Goal: Task Accomplishment & Management: Manage account settings

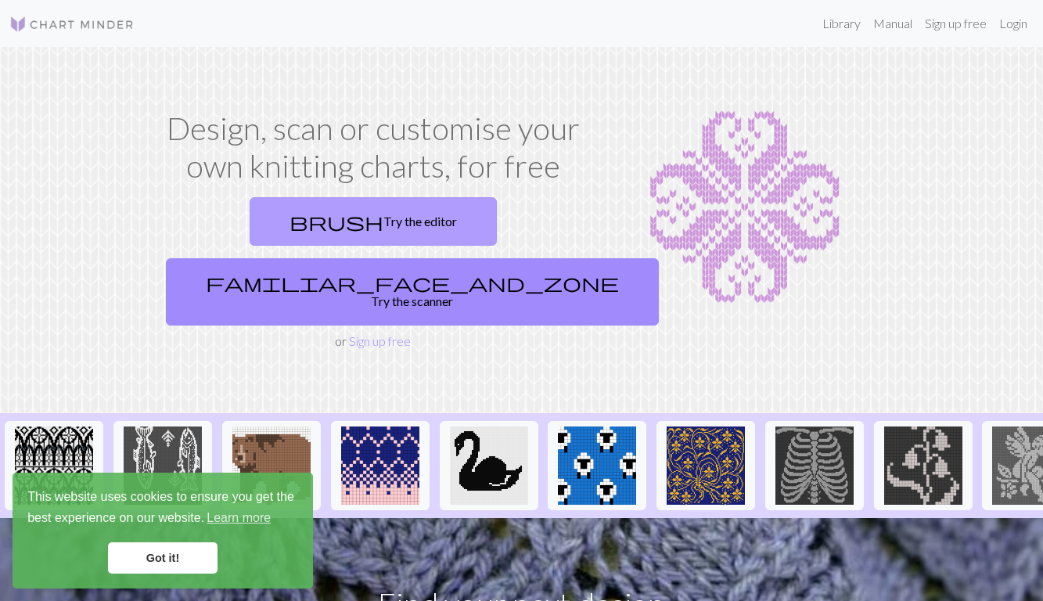
click at [290, 222] on span "brush" at bounding box center [337, 222] width 94 height 22
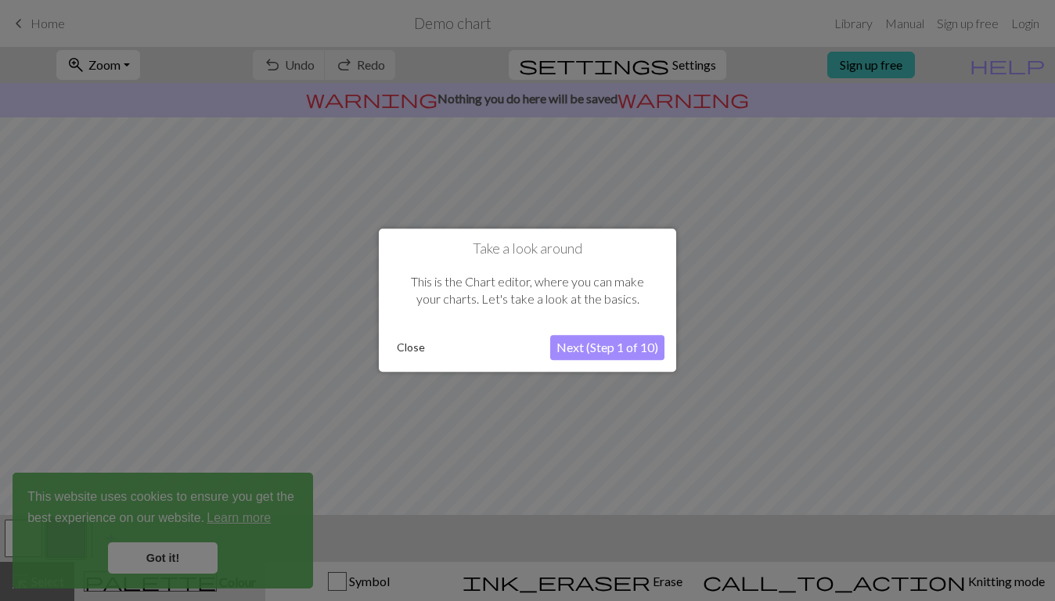
click at [413, 351] on button "Close" at bounding box center [411, 348] width 41 height 23
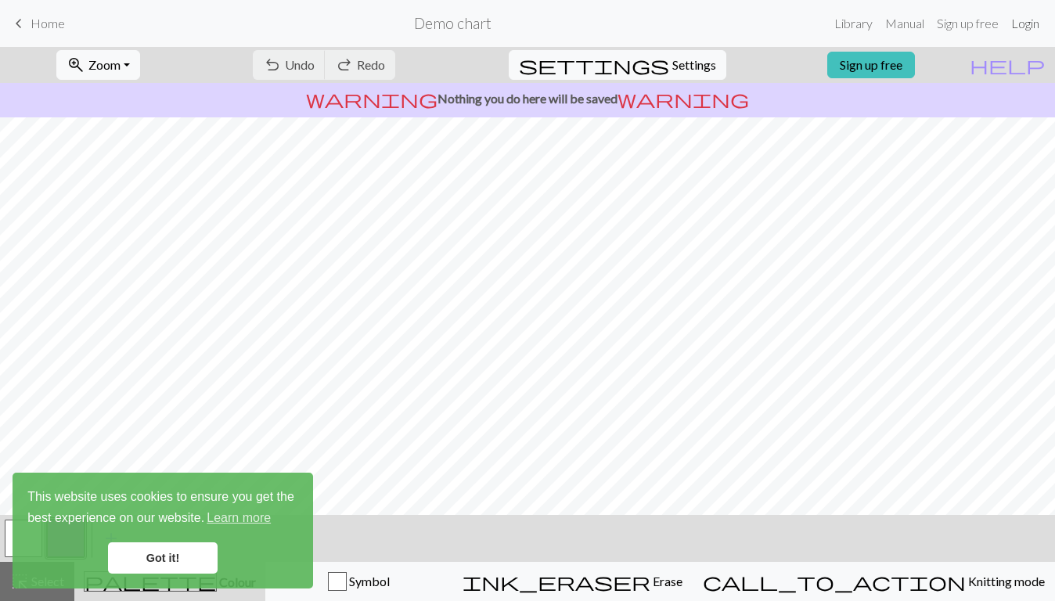
click at [1029, 37] on link "Login" at bounding box center [1025, 23] width 41 height 31
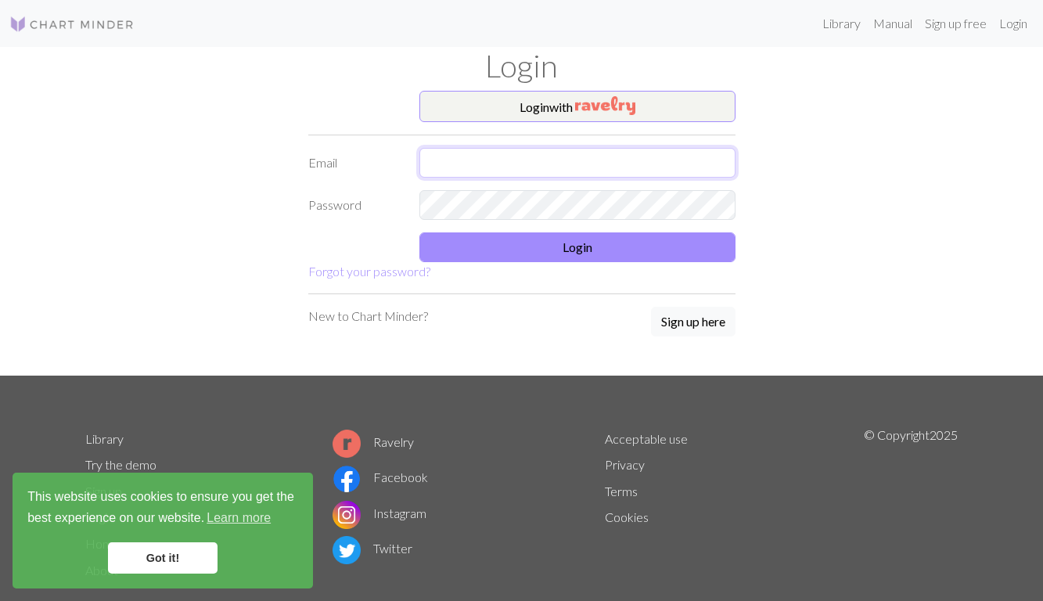
click at [533, 164] on input "text" at bounding box center [578, 163] width 316 height 30
type input "thwn4725@naver.com"
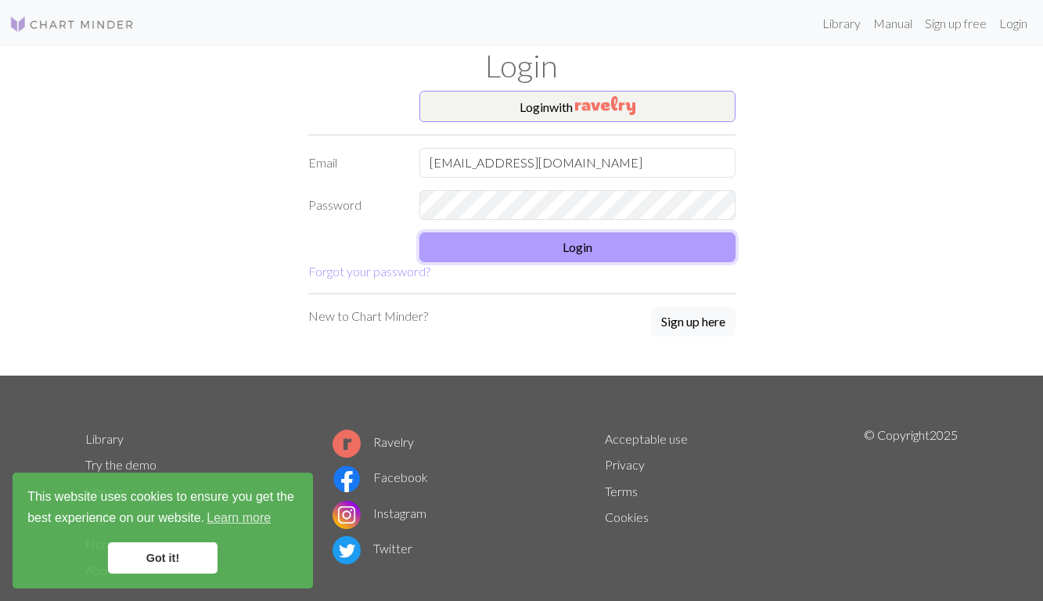
click at [593, 241] on button "Login" at bounding box center [578, 247] width 316 height 30
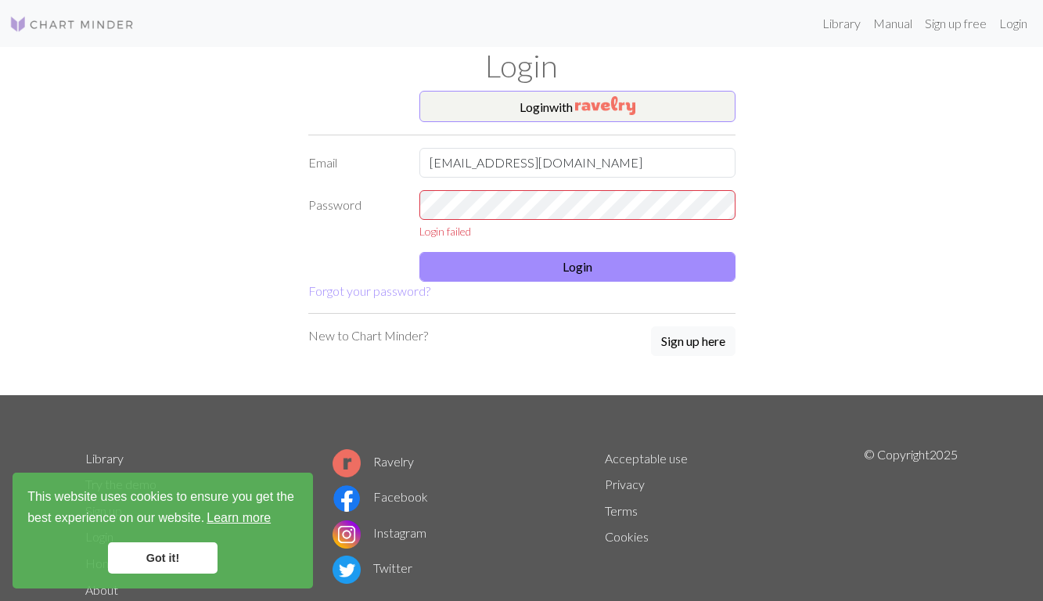
click at [242, 518] on link "Learn more" at bounding box center [238, 517] width 69 height 23
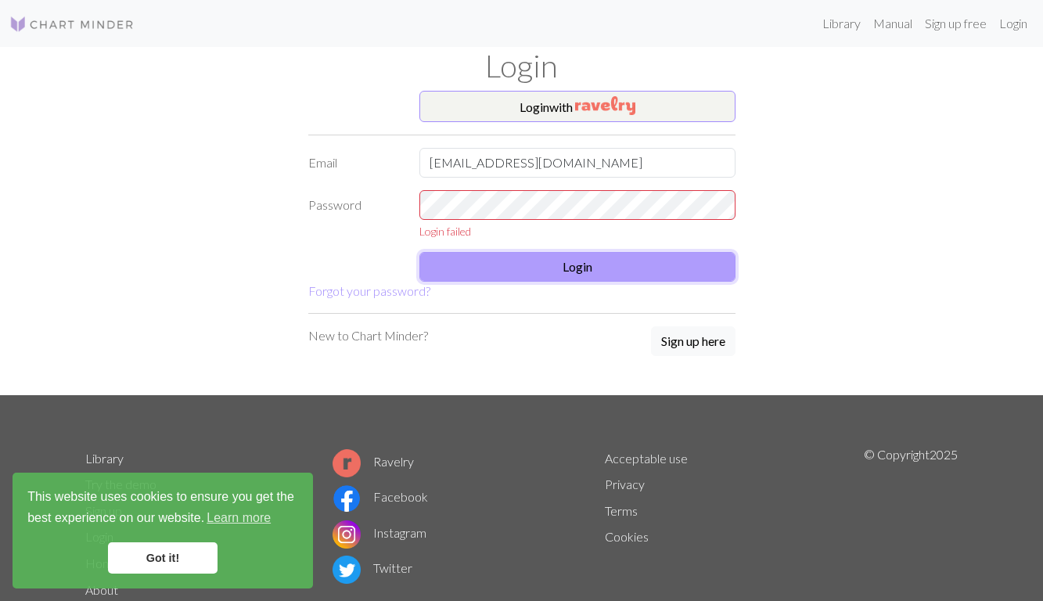
click at [509, 272] on button "Login" at bounding box center [578, 267] width 316 height 30
click at [549, 246] on form "Login with Email thwn4725@naver.com Password Login failed Login Forgot your pas…" at bounding box center [521, 196] width 427 height 210
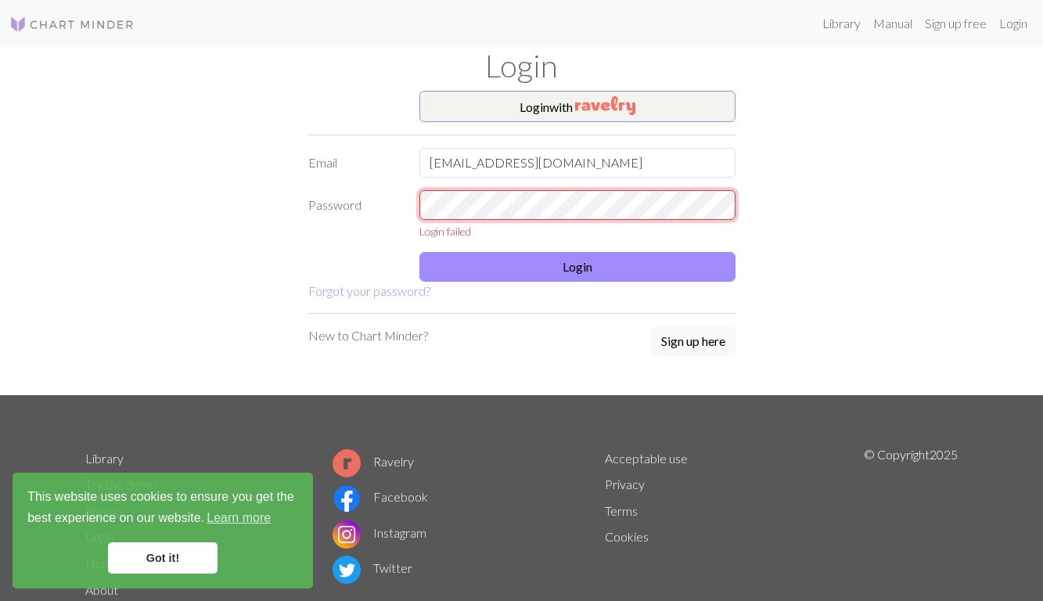
click at [339, 216] on div "Password Login failed" at bounding box center [522, 214] width 446 height 49
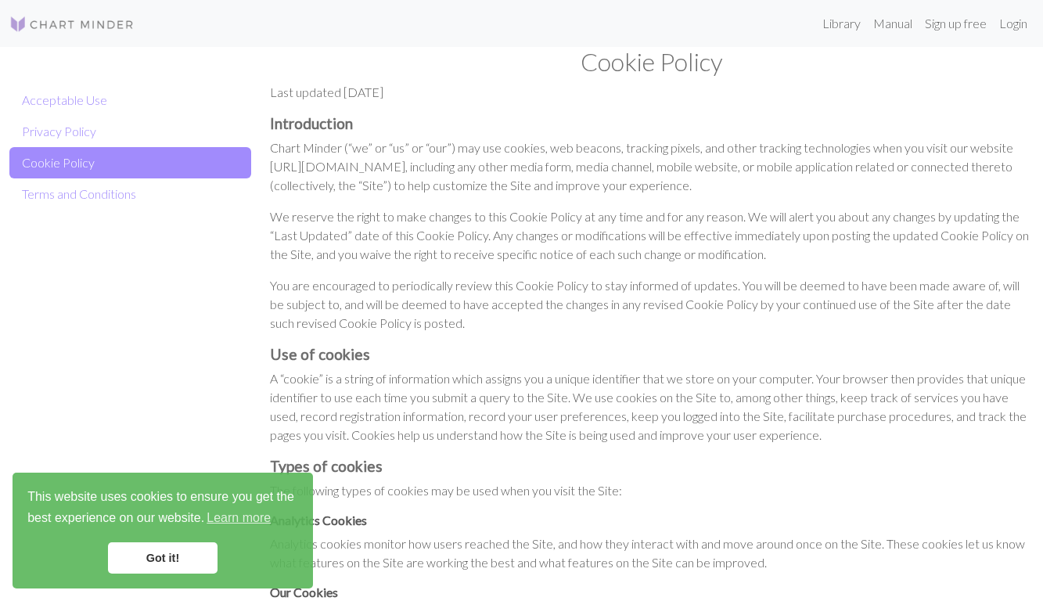
click at [167, 558] on link "Got it!" at bounding box center [163, 557] width 110 height 31
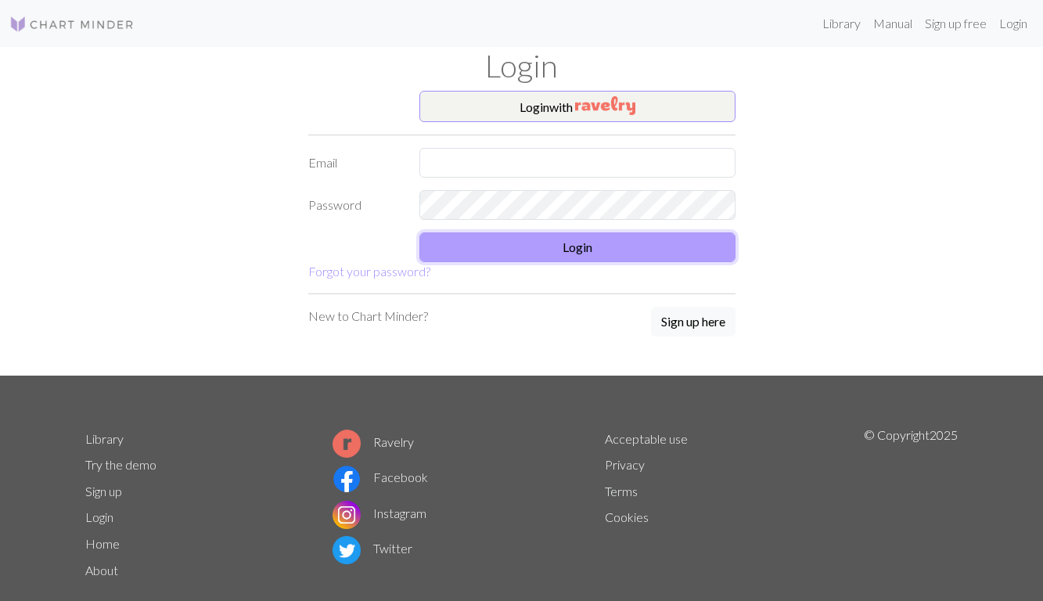
drag, startPoint x: 0, startPoint y: 0, endPoint x: 639, endPoint y: 244, distance: 683.7
click at [639, 244] on button "Login" at bounding box center [578, 247] width 316 height 30
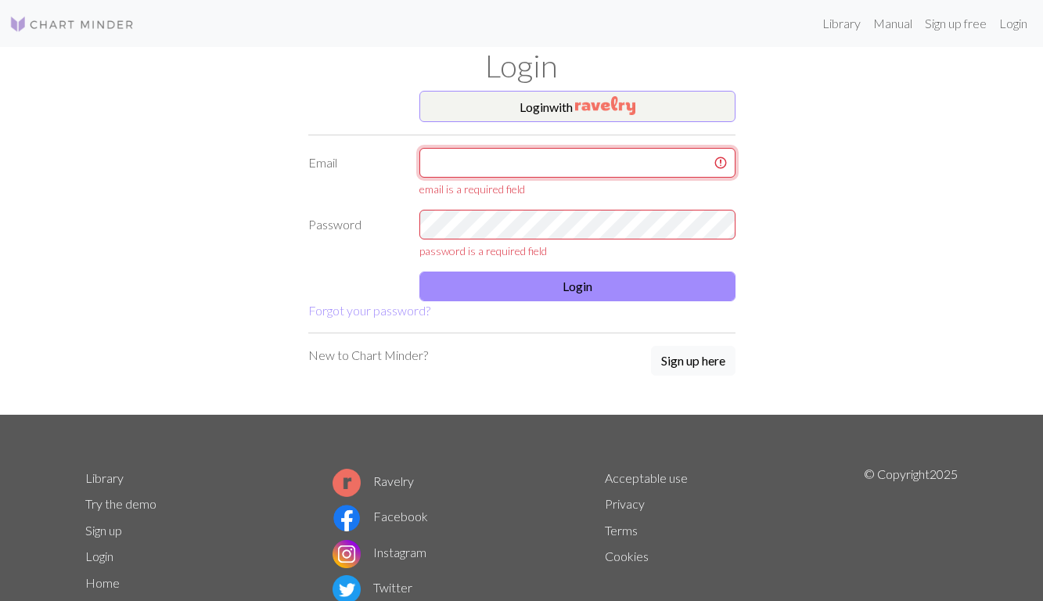
click at [499, 154] on input "text" at bounding box center [578, 163] width 316 height 30
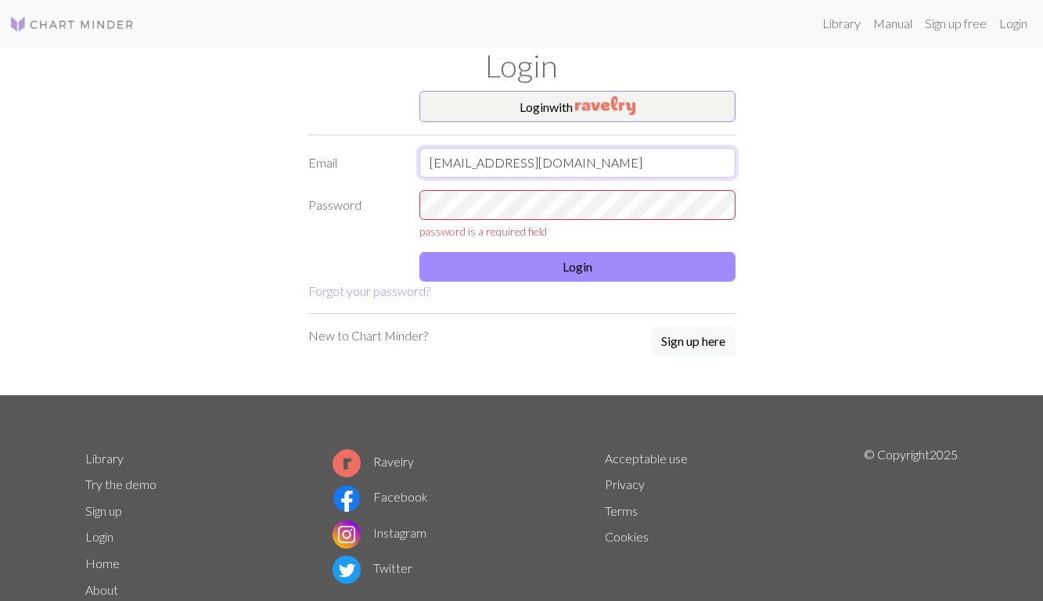
type input "thwn4725@naver.com"
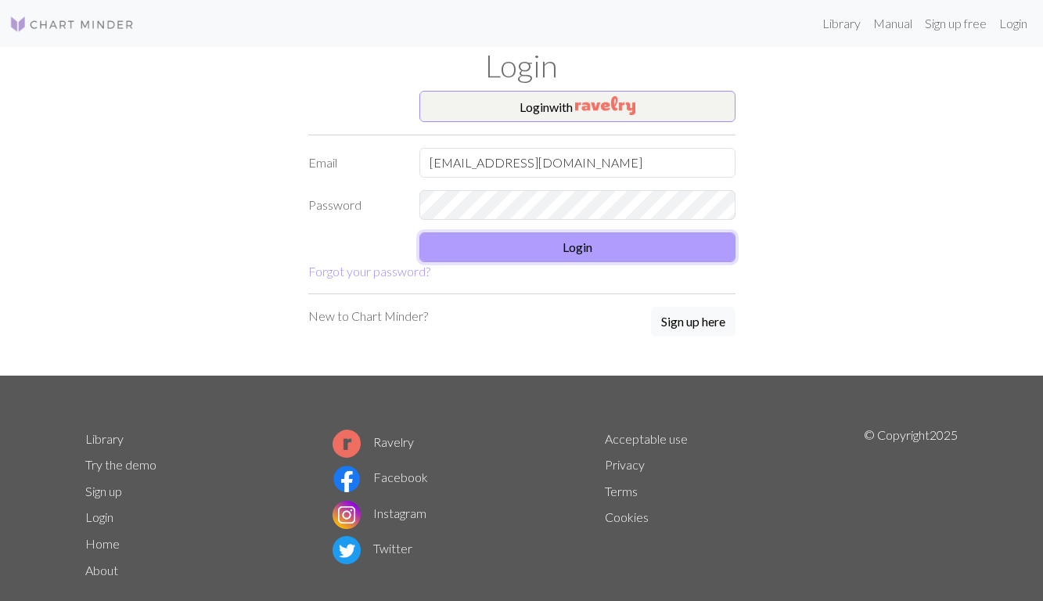
click at [598, 246] on button "Login" at bounding box center [578, 247] width 316 height 30
click at [513, 238] on button "Login" at bounding box center [578, 247] width 316 height 30
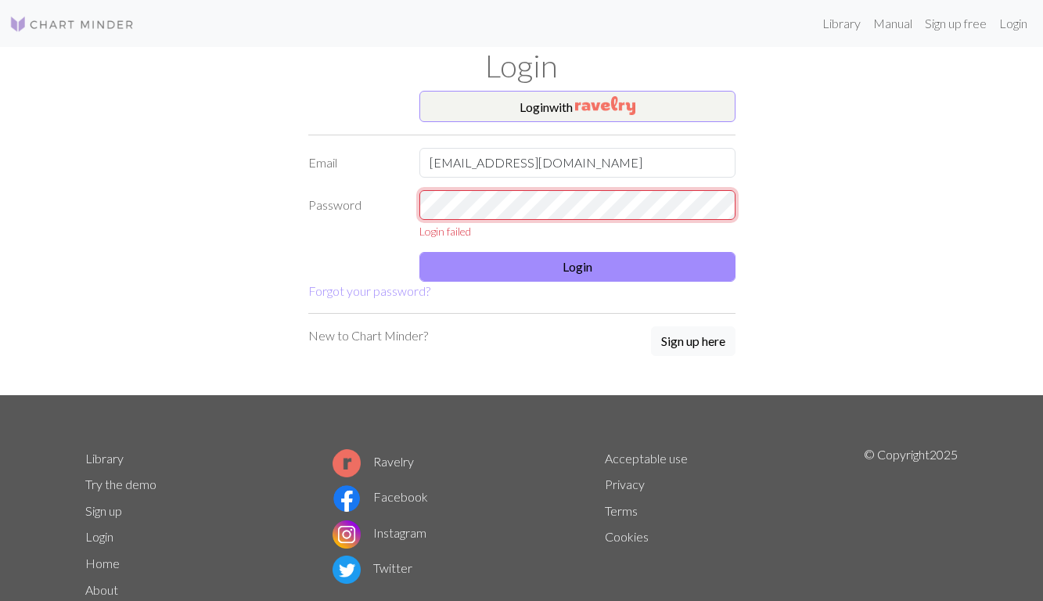
click at [170, 258] on div "Login with Email thwn4725@naver.com Password Login failed Login Forgot your pas…" at bounding box center [522, 243] width 892 height 304
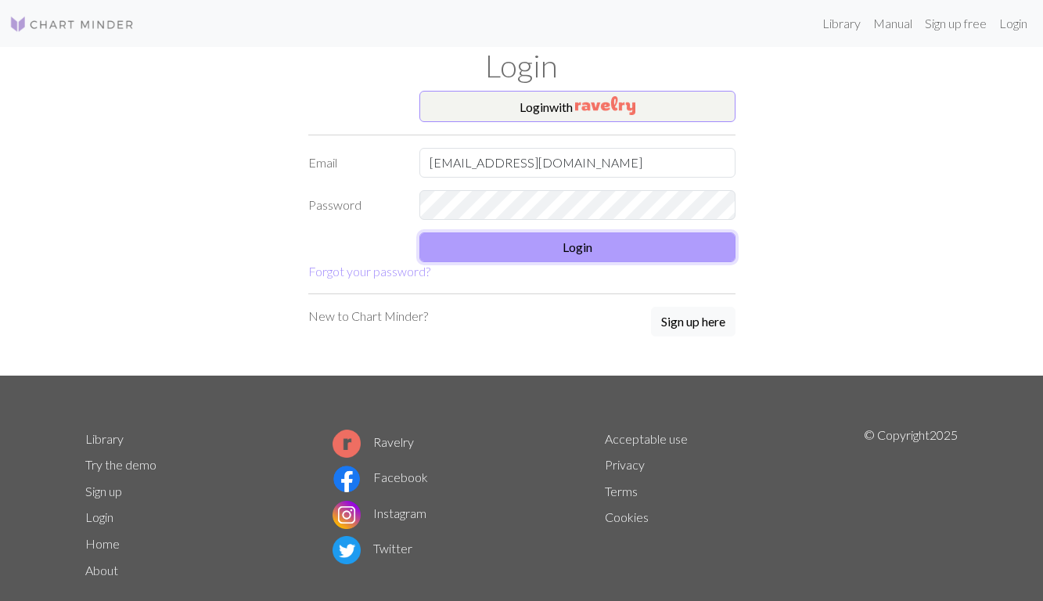
click at [532, 248] on button "Login" at bounding box center [578, 247] width 316 height 30
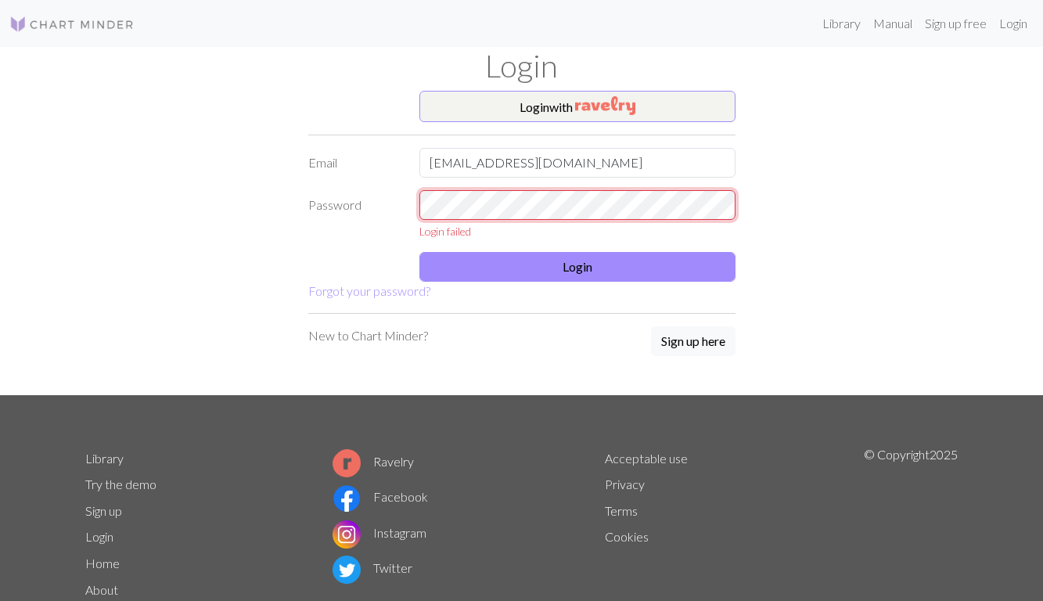
click at [7, 233] on div "Library Manual Sign up free Login Login Login with Email thwn4725@naver.com Pas…" at bounding box center [521, 300] width 1043 height 601
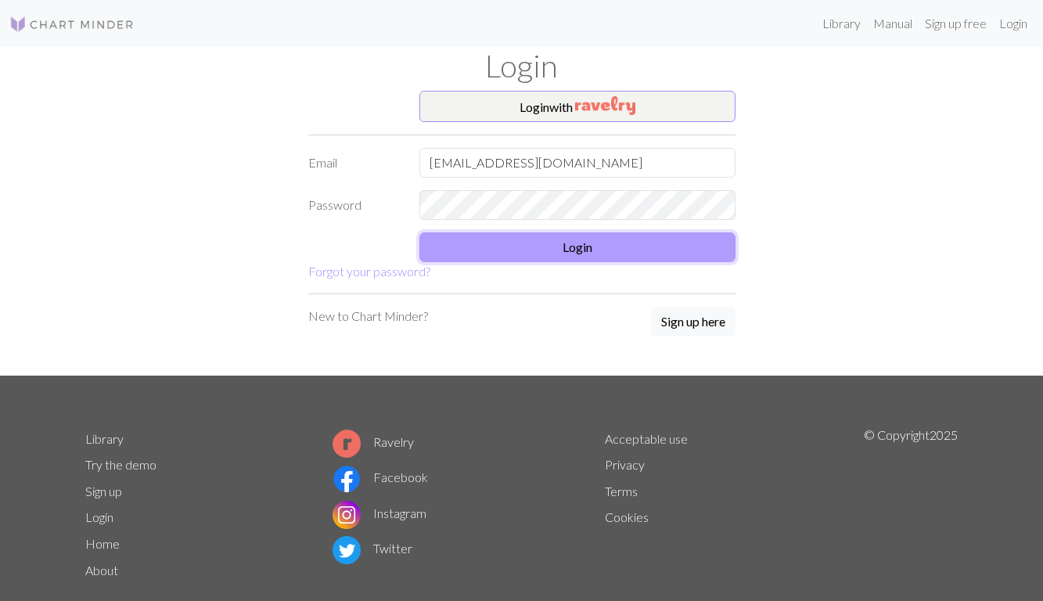
click at [527, 248] on button "Login" at bounding box center [578, 247] width 316 height 30
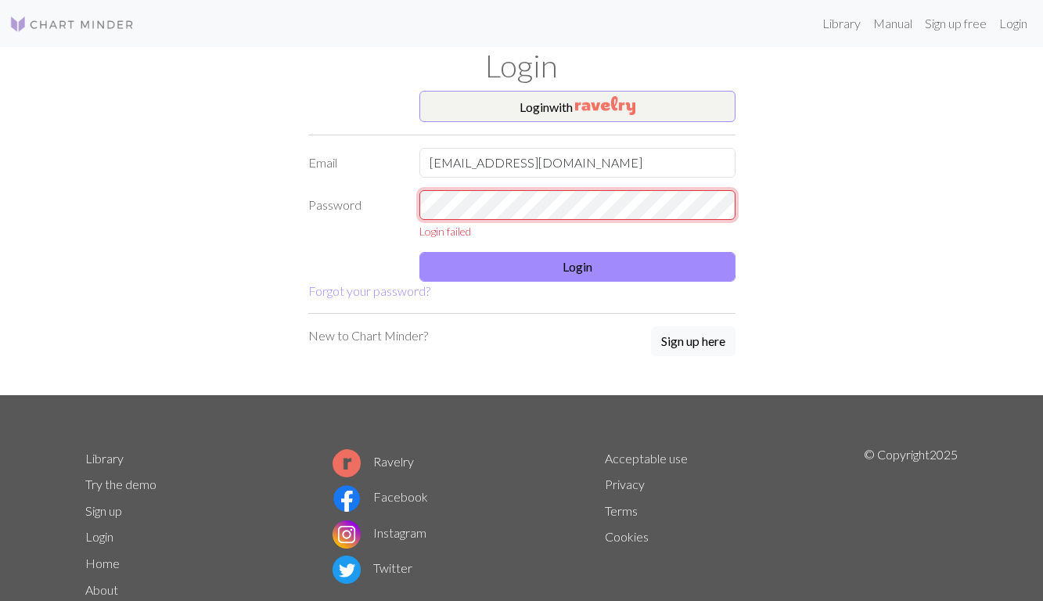
click at [251, 193] on div "Login with Email thwn4725@naver.com Password Login failed Login Forgot your pas…" at bounding box center [522, 243] width 892 height 304
drag, startPoint x: 938, startPoint y: 322, endPoint x: 765, endPoint y: 279, distance: 178.2
click at [934, 322] on div "Login with Email thwn4725@naver.com Password password is a required field Login…" at bounding box center [522, 243] width 892 height 304
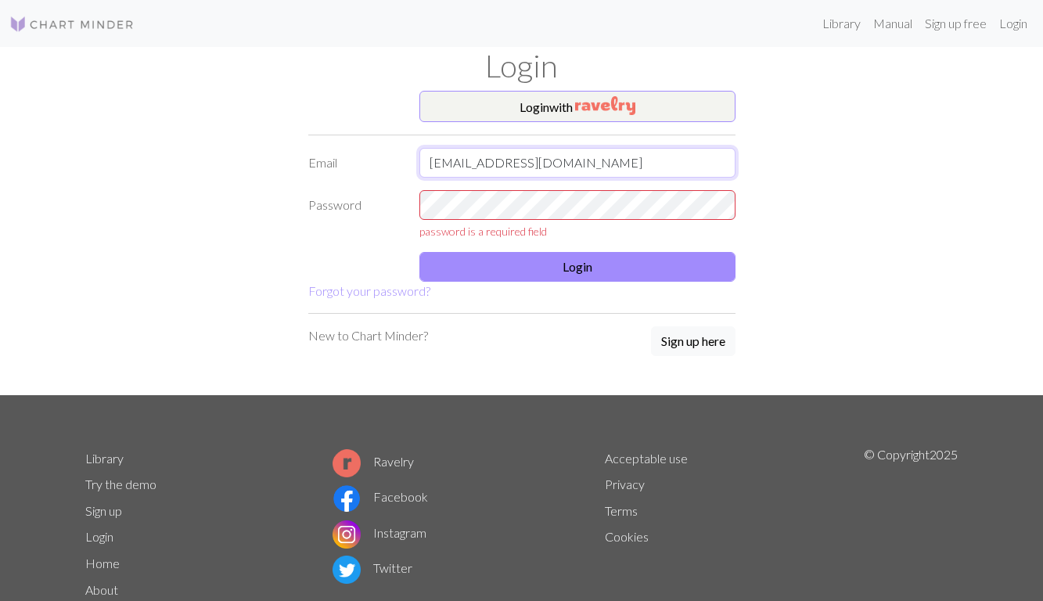
click at [608, 168] on input "thwn4725@naver.com" at bounding box center [578, 163] width 316 height 30
drag, startPoint x: 621, startPoint y: 160, endPoint x: 18, endPoint y: 178, distance: 602.9
click at [18, 178] on div "Library Manual Sign up free Login Login Login with Email thwn4725@naver.com Pas…" at bounding box center [521, 300] width 1043 height 601
type input "thwn4725@naver.com"
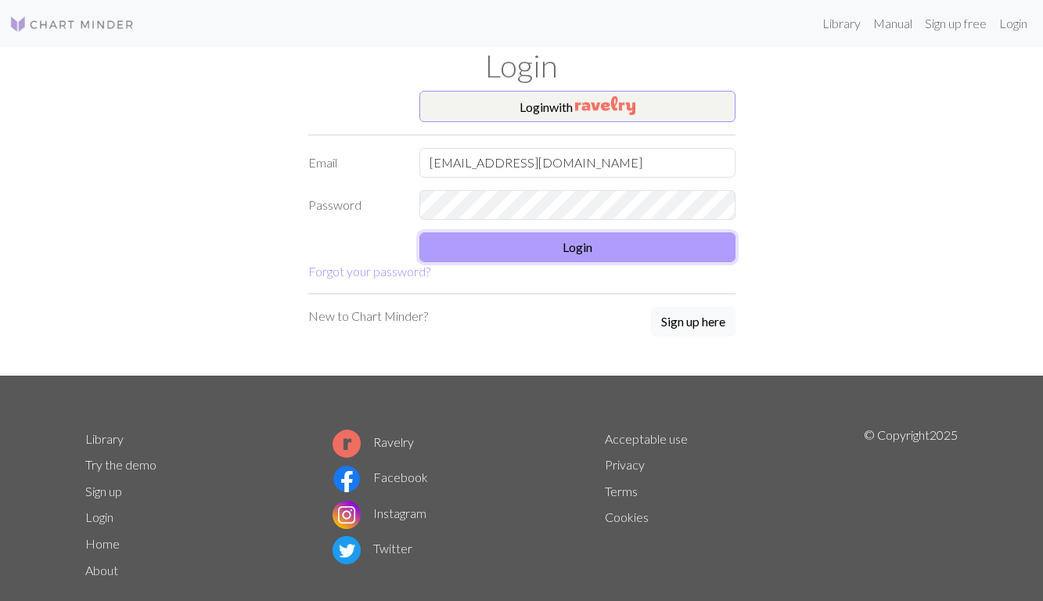
click at [512, 239] on button "Login" at bounding box center [578, 247] width 316 height 30
click at [556, 247] on button "Login" at bounding box center [578, 247] width 316 height 30
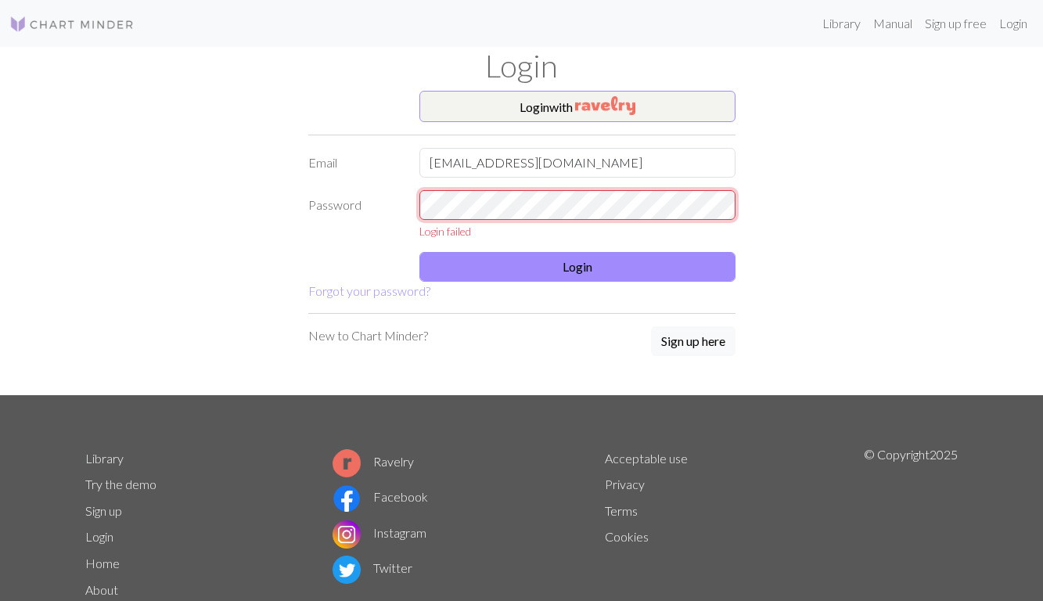
click at [134, 216] on div "Login with Email thwn4725@naver.com Password Login failed Login Forgot your pas…" at bounding box center [522, 243] width 892 height 304
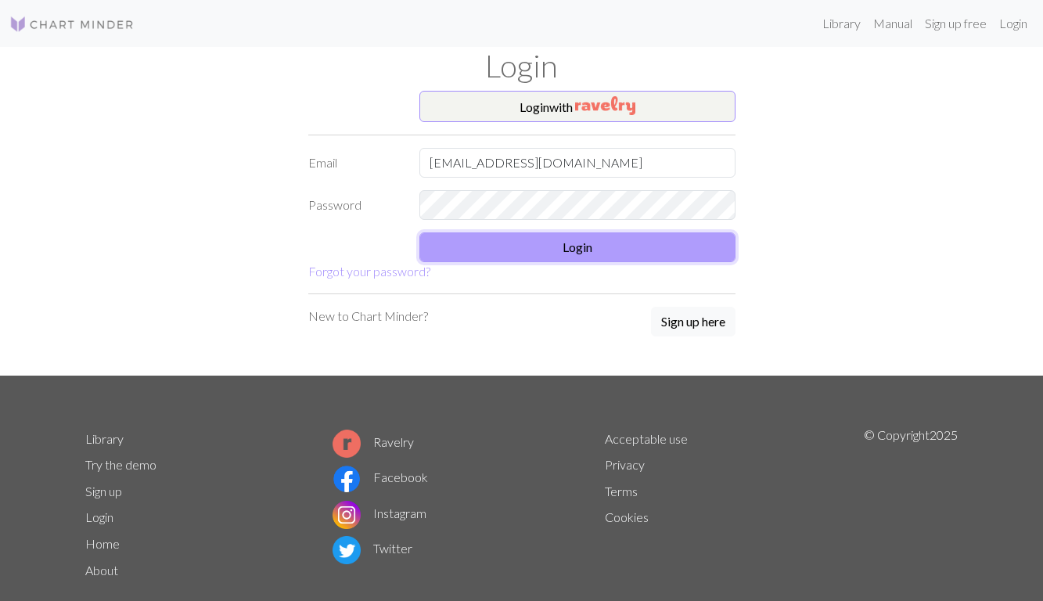
click at [516, 247] on button "Login" at bounding box center [578, 247] width 316 height 30
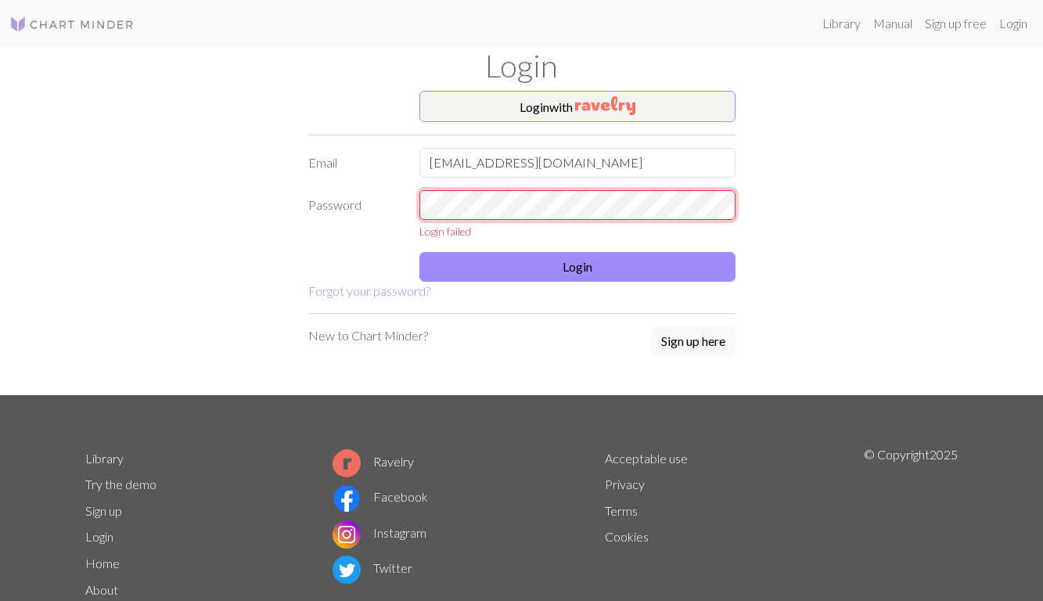
click at [117, 225] on div "Login with Email thwn4725@naver.com Password Login failed Login Forgot your pas…" at bounding box center [522, 243] width 892 height 304
click at [400, 290] on link "Forgot your password?" at bounding box center [369, 290] width 122 height 15
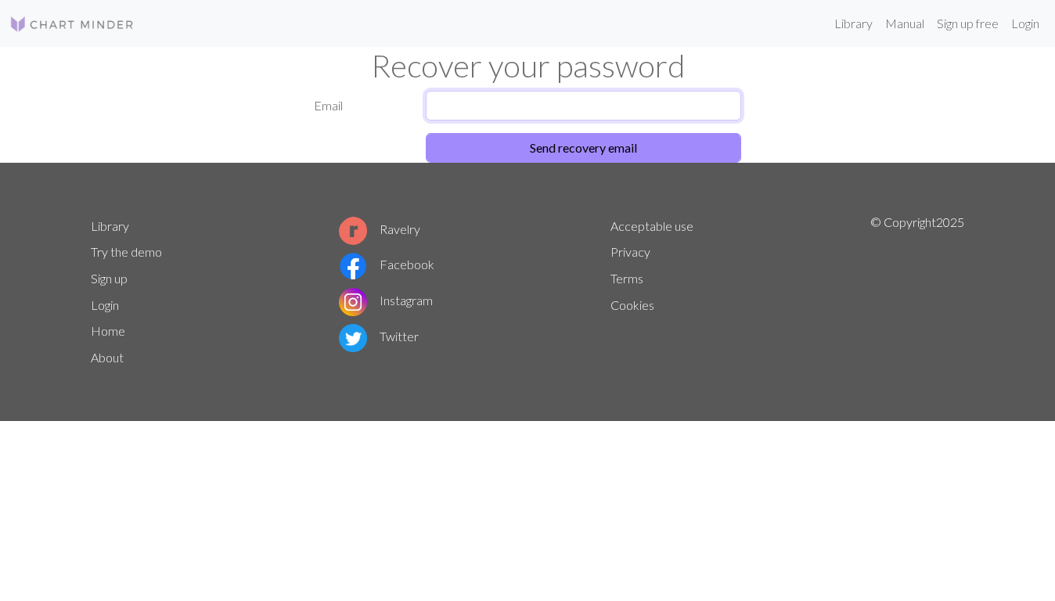
click at [507, 100] on input "text" at bounding box center [584, 106] width 316 height 30
type input "T"
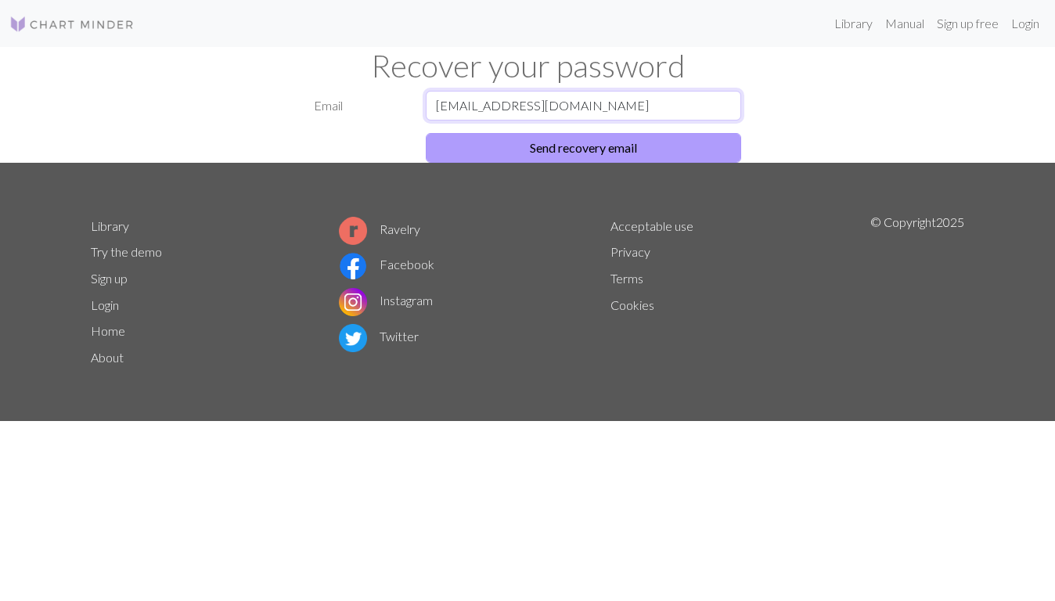
type input "thwn4725@naver.com"
click at [700, 146] on button "Send recovery email" at bounding box center [584, 148] width 316 height 30
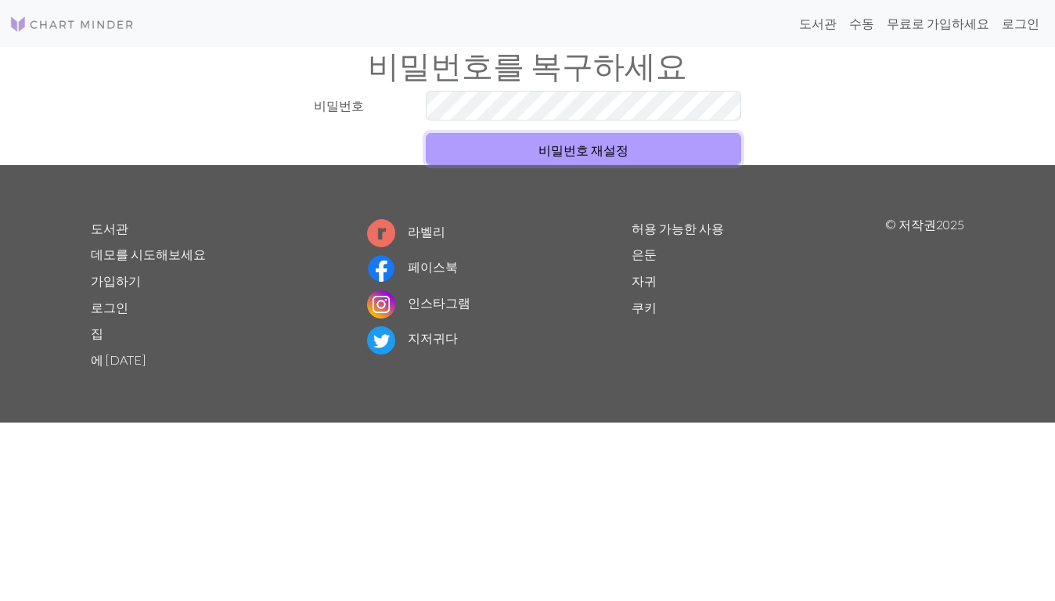
click at [549, 142] on font "비밀번호 재설정" at bounding box center [583, 149] width 90 height 15
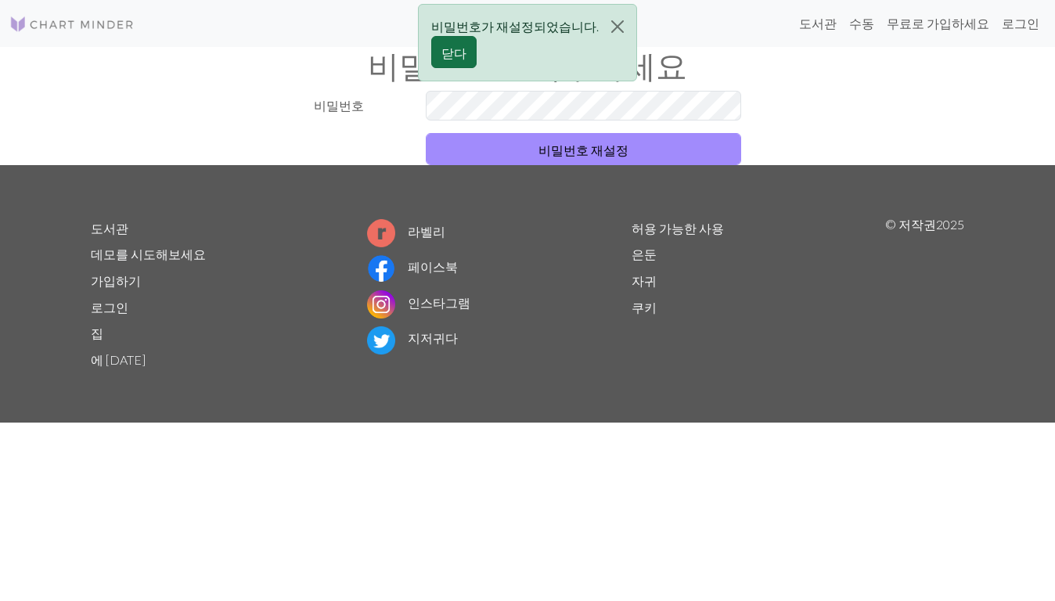
click at [460, 50] on font "닫다" at bounding box center [453, 52] width 25 height 15
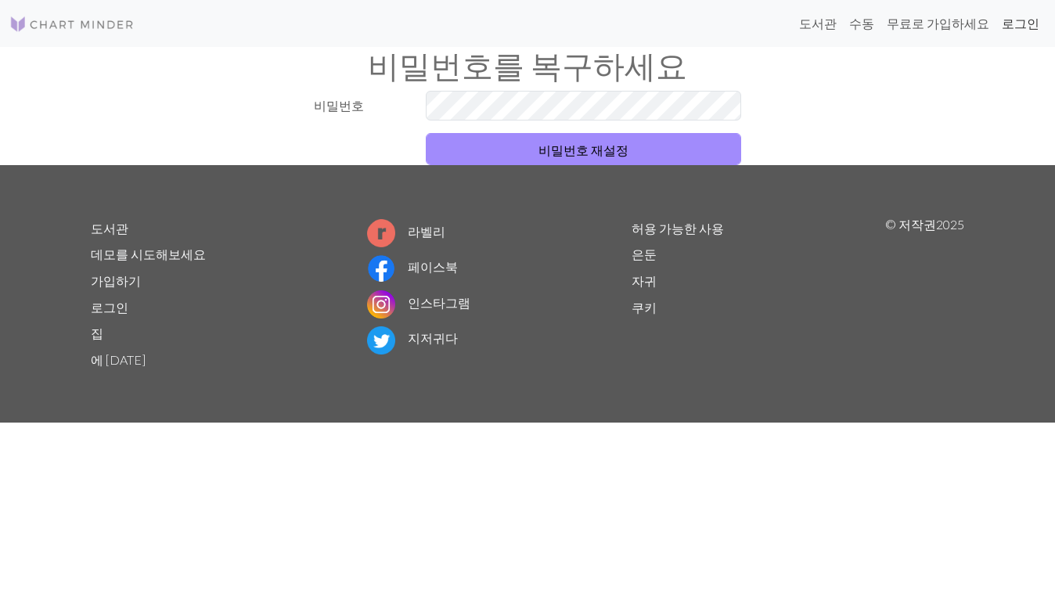
click at [1012, 29] on font "로그인" at bounding box center [1021, 23] width 38 height 15
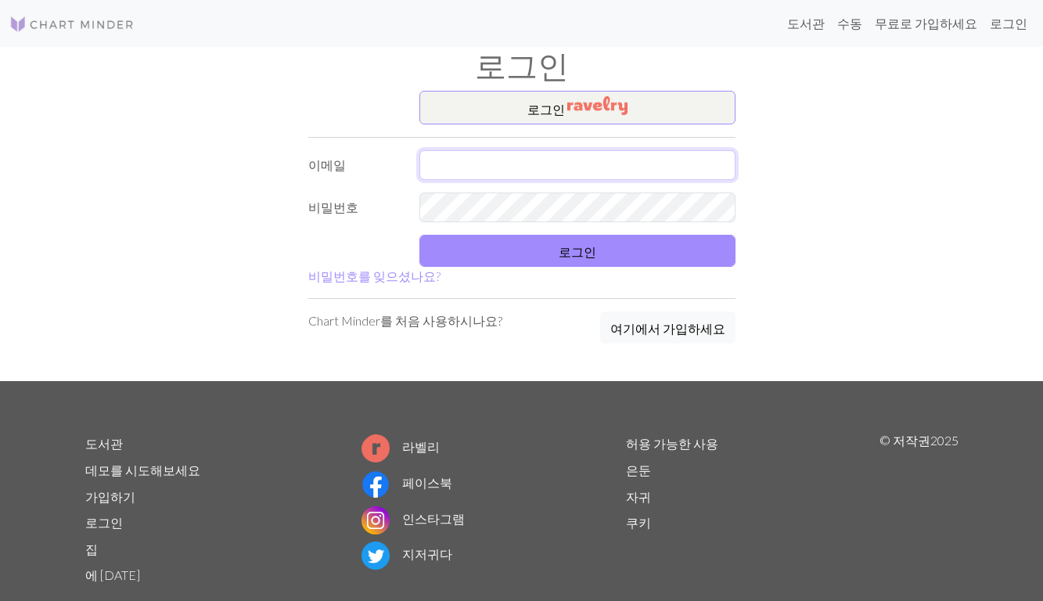
click at [535, 167] on input "text" at bounding box center [578, 165] width 316 height 30
type input "T"
type input "thwn425@naver.com"
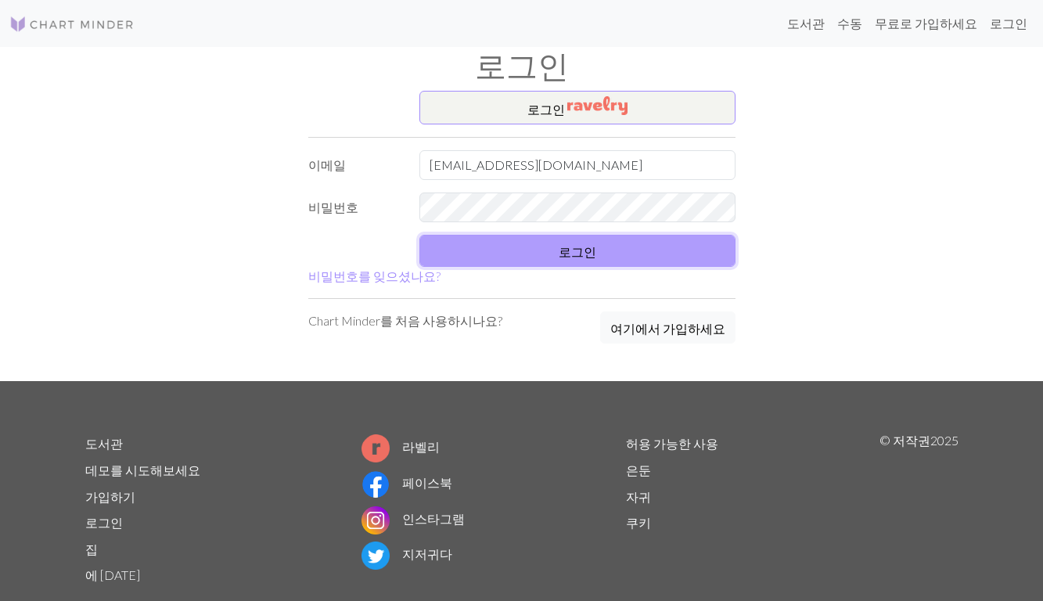
click at [632, 257] on button "로그인" at bounding box center [578, 251] width 316 height 32
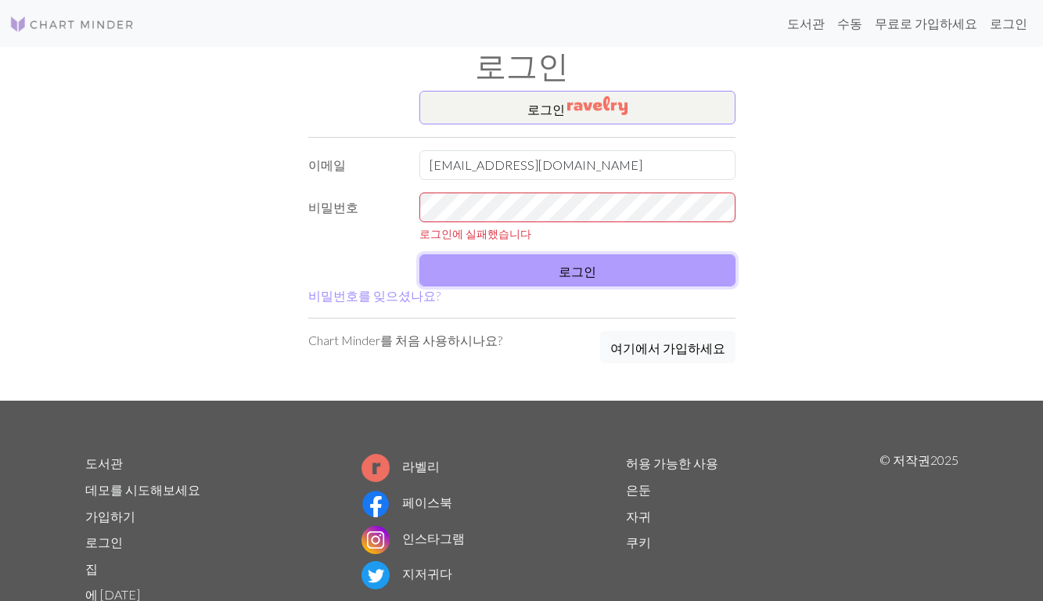
click at [559, 267] on button "로그인" at bounding box center [578, 270] width 316 height 32
click at [577, 266] on font "로그인" at bounding box center [578, 271] width 38 height 15
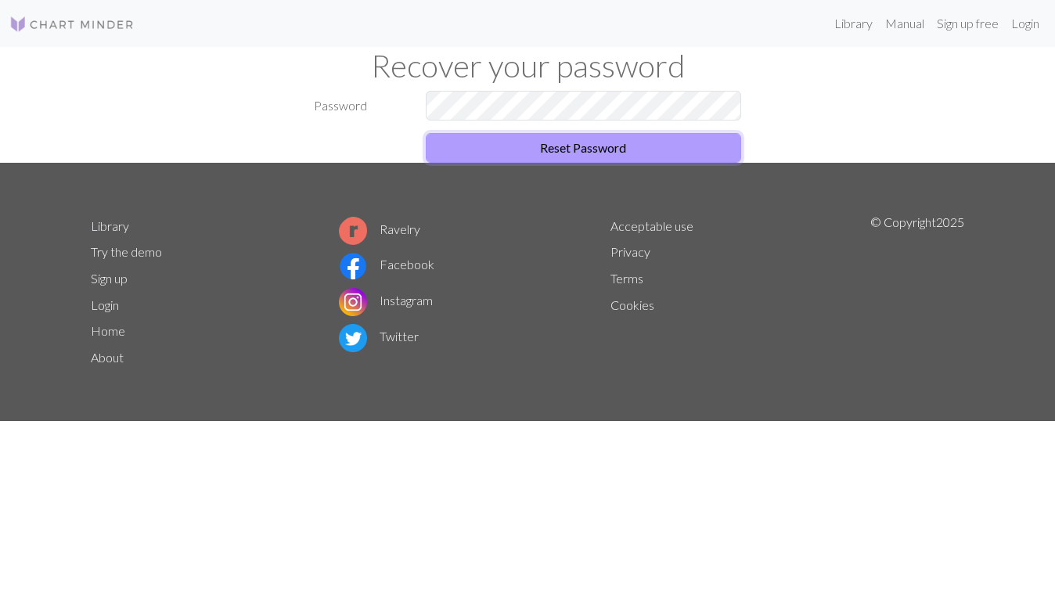
click at [589, 152] on button "Reset Password" at bounding box center [584, 148] width 316 height 30
